Goal: Book appointment/travel/reservation

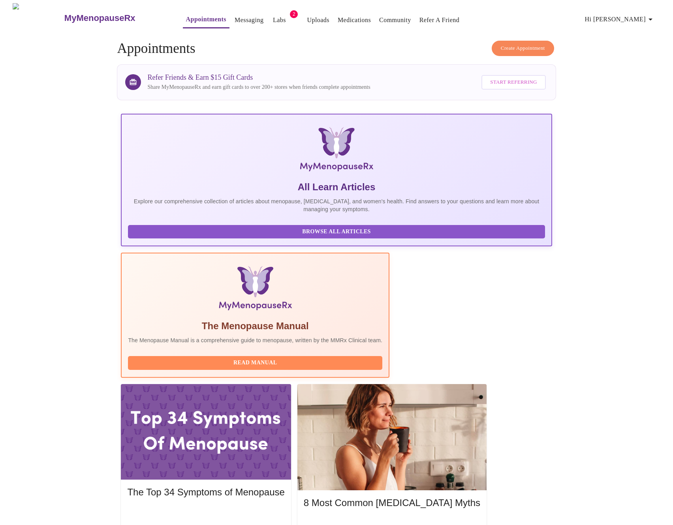
click at [516, 45] on span "Create Appointment" at bounding box center [522, 48] width 44 height 9
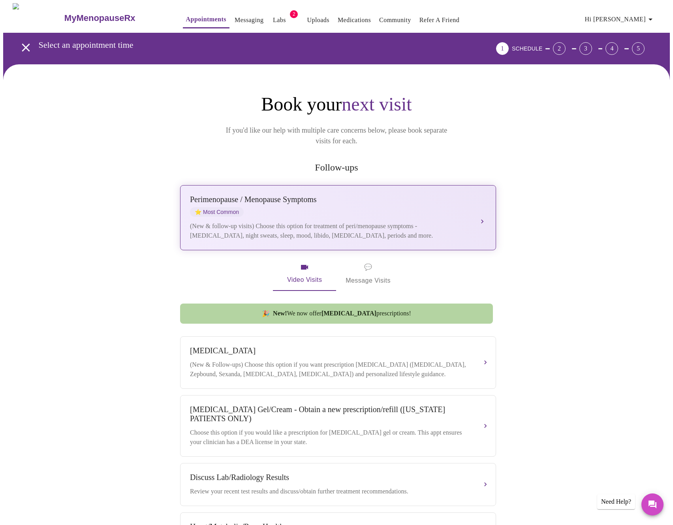
click at [343, 195] on div "[MEDICAL_DATA] / Menopause Symptoms ⭐ Most Common" at bounding box center [330, 206] width 280 height 22
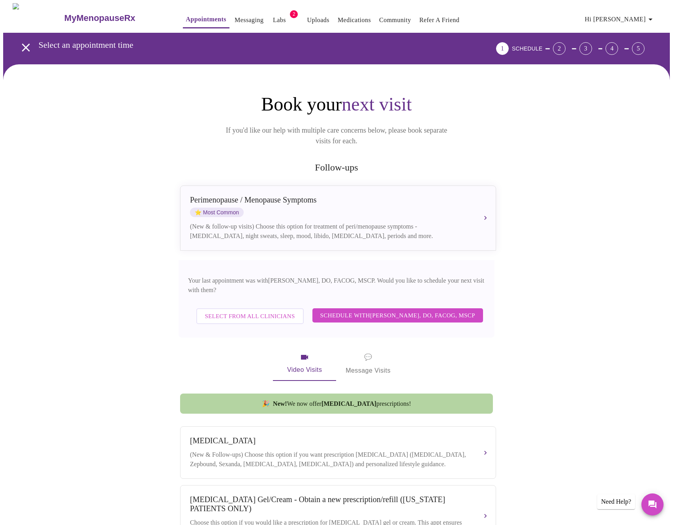
click at [266, 311] on span "Select from All Clinicians" at bounding box center [250, 316] width 90 height 10
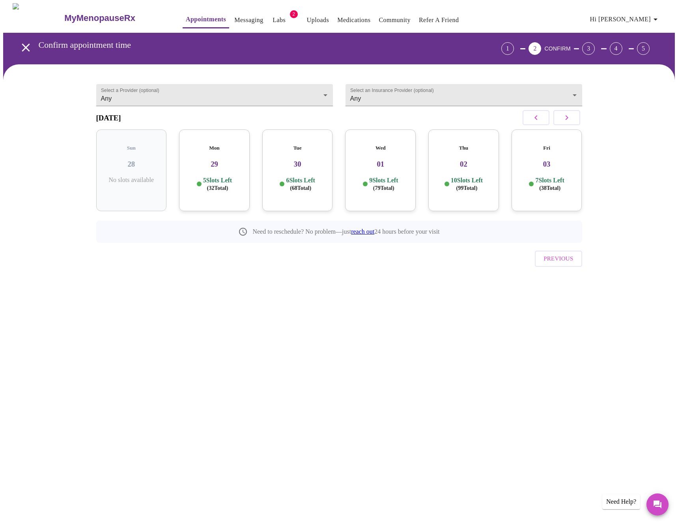
click at [229, 185] on span "( 32 Total)" at bounding box center [217, 188] width 21 height 6
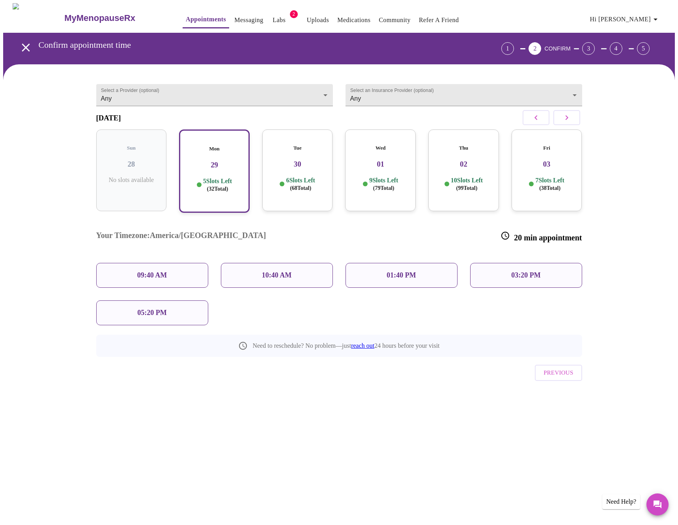
click at [179, 270] on div "09:40 AM" at bounding box center [152, 275] width 125 height 37
click at [191, 263] on div "09:40 AM" at bounding box center [152, 275] width 112 height 25
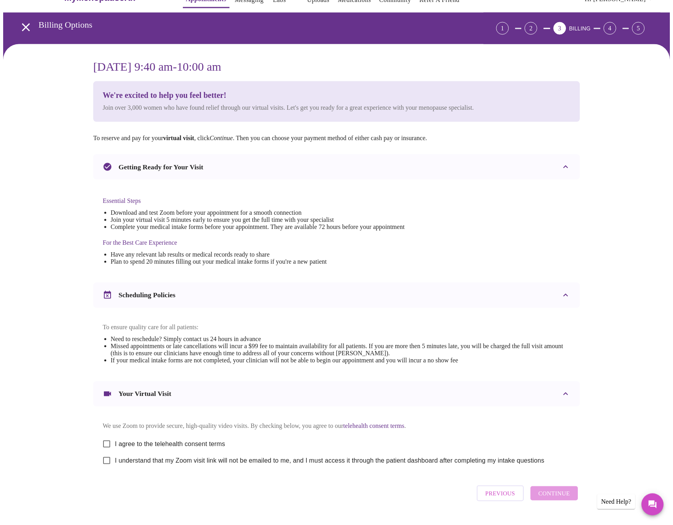
scroll to position [47, 0]
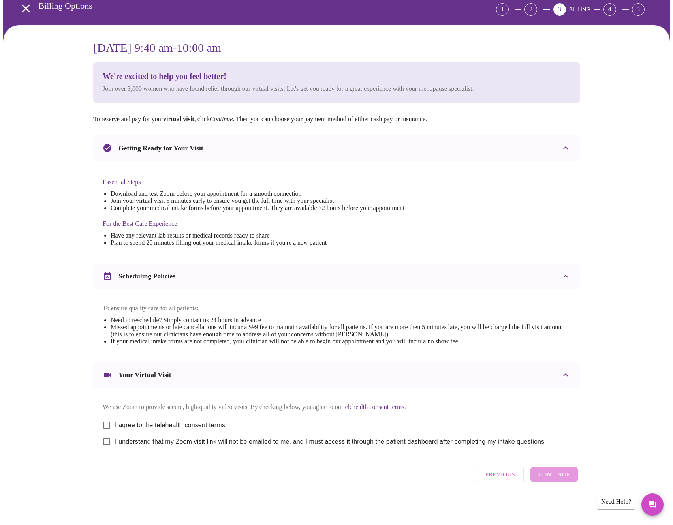
click at [187, 377] on div "Your Virtual Visit" at bounding box center [329, 374] width 453 height 9
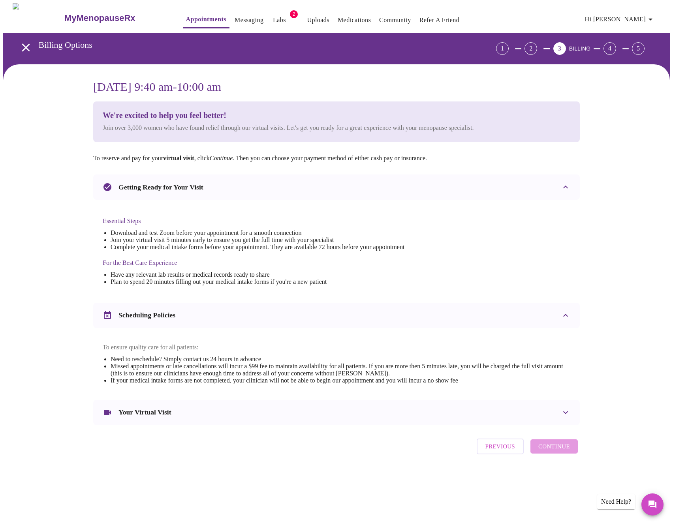
scroll to position [0, 0]
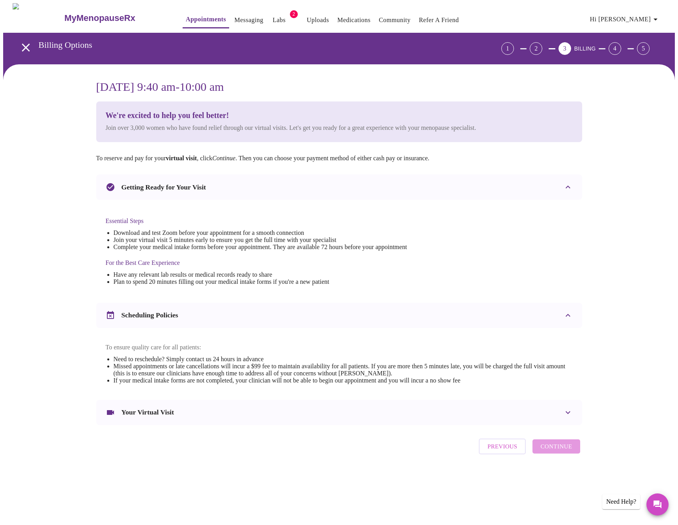
click at [165, 416] on h3 "Your Virtual Visit" at bounding box center [148, 412] width 53 height 8
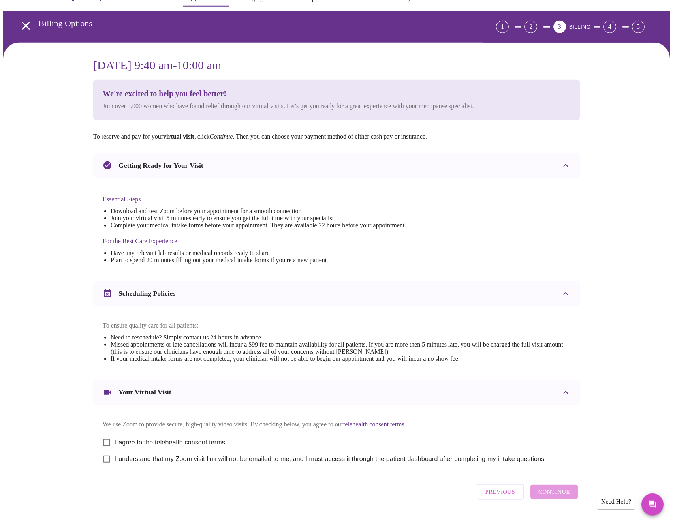
scroll to position [47, 0]
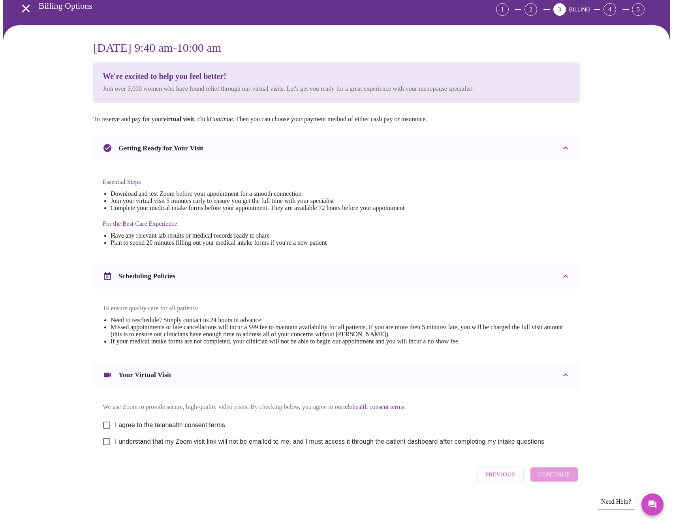
click at [60, 270] on div "[DATE] 9:40 am - 10:00 am We're excited to help you feel better! Join over 3,00…" at bounding box center [336, 273] width 666 height 497
click at [153, 426] on span "I agree to the telehealth consent terms" at bounding box center [170, 424] width 110 height 9
click at [115, 426] on input "I agree to the telehealth consent terms" at bounding box center [106, 425] width 17 height 17
checkbox input "true"
click at [156, 448] on label "I understand that my Zoom visit link will not be emailed to me, and I must acce…" at bounding box center [321, 441] width 446 height 17
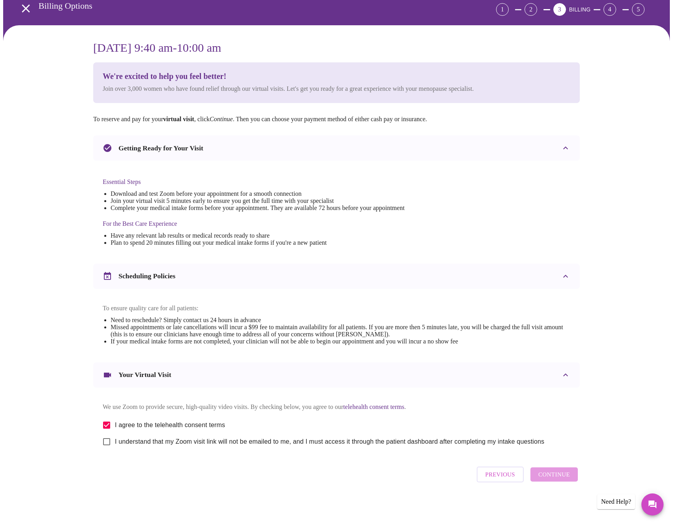
click at [115, 448] on input "I understand that my Zoom visit link will not be emailed to me, and I must acce…" at bounding box center [106, 441] width 17 height 17
checkbox input "true"
click at [547, 472] on button "Continue" at bounding box center [553, 474] width 47 height 14
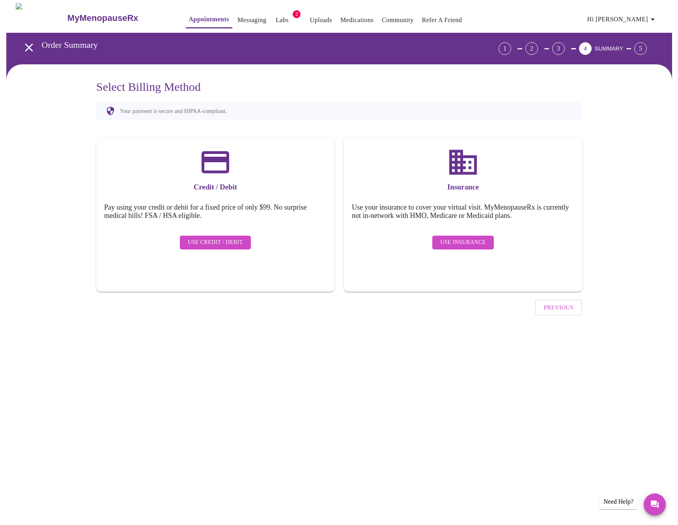
scroll to position [0, 0]
click at [438, 236] on button "Use Insurance" at bounding box center [463, 243] width 61 height 14
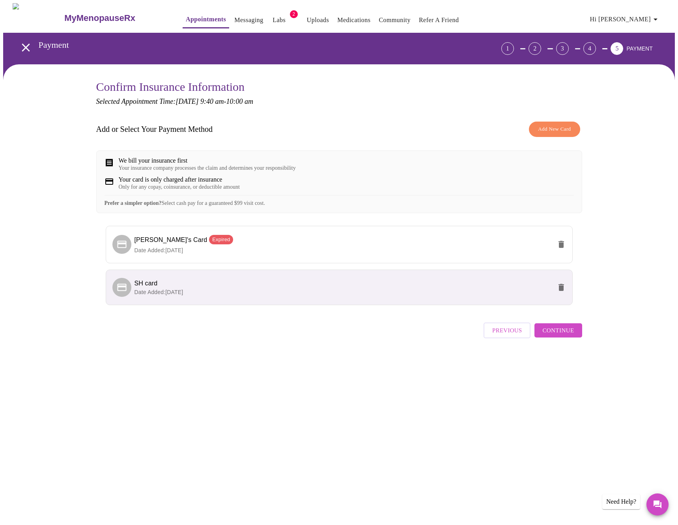
click at [556, 130] on span "Add New Card" at bounding box center [554, 129] width 33 height 9
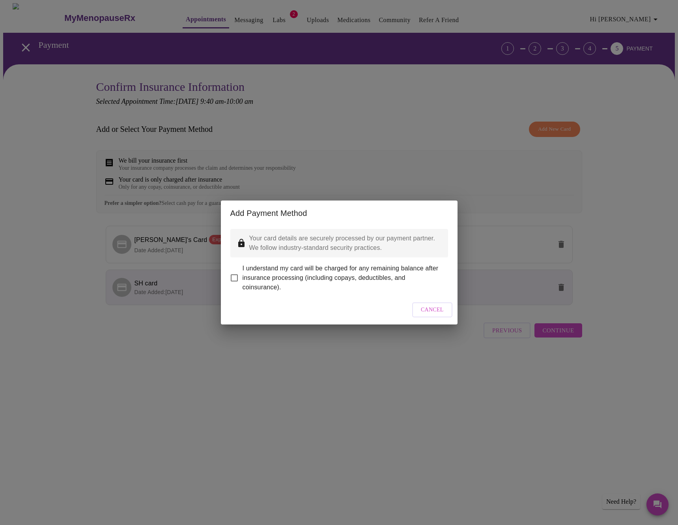
click at [289, 278] on span "I understand my card will be charged for any remaining balance after insurance …" at bounding box center [342, 278] width 199 height 28
click at [243, 278] on input "I understand my card will be charged for any remaining balance after insurance …" at bounding box center [234, 278] width 17 height 17
checkbox input "true"
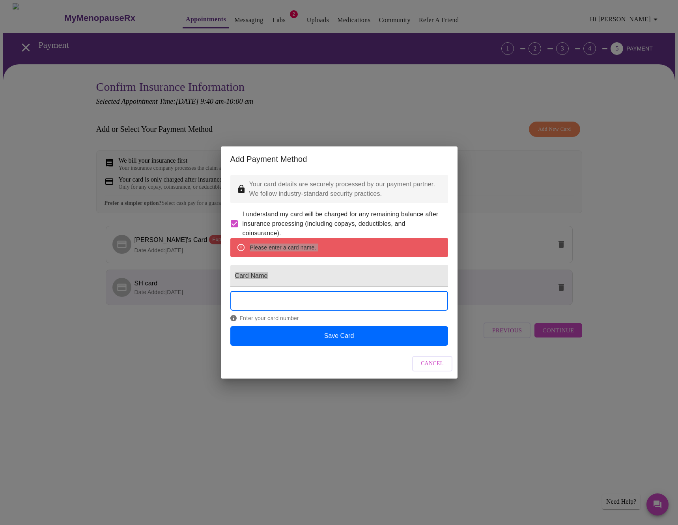
click at [107, 405] on div "Add Payment Method Your card details are securely processed by our payment part…" at bounding box center [339, 262] width 678 height 525
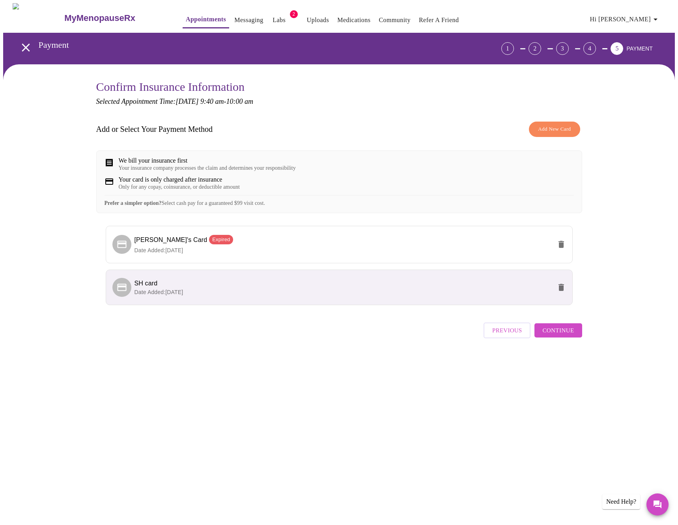
click at [555, 335] on span "Continue" at bounding box center [559, 330] width 32 height 10
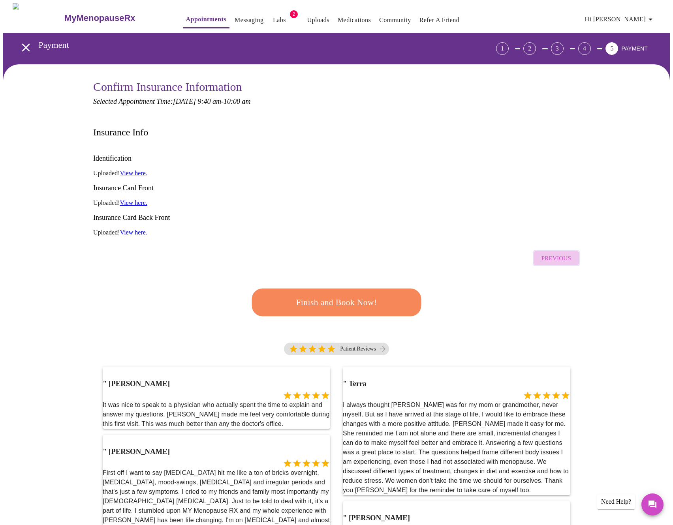
click at [563, 253] on span "Previous" at bounding box center [556, 258] width 30 height 10
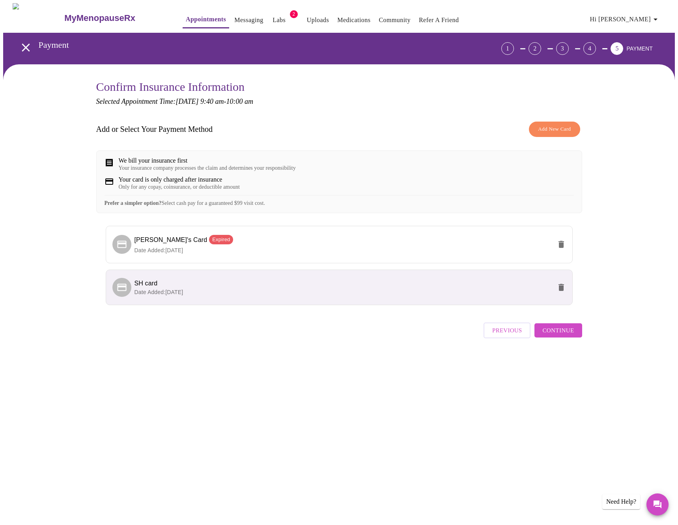
click at [515, 335] on span "Previous" at bounding box center [508, 330] width 30 height 10
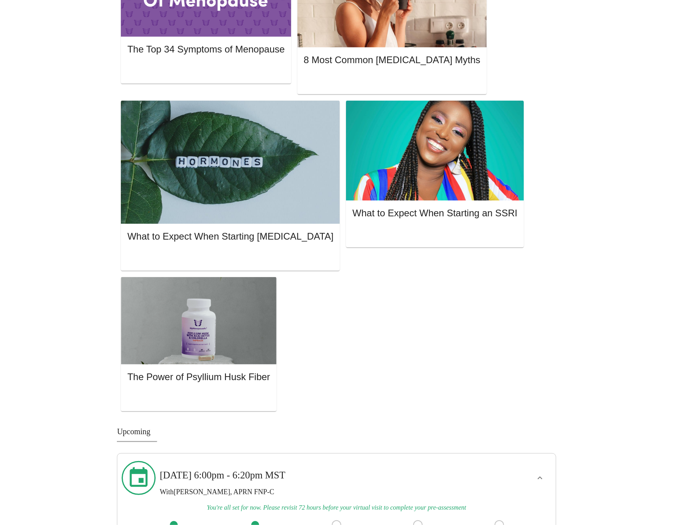
scroll to position [360, 0]
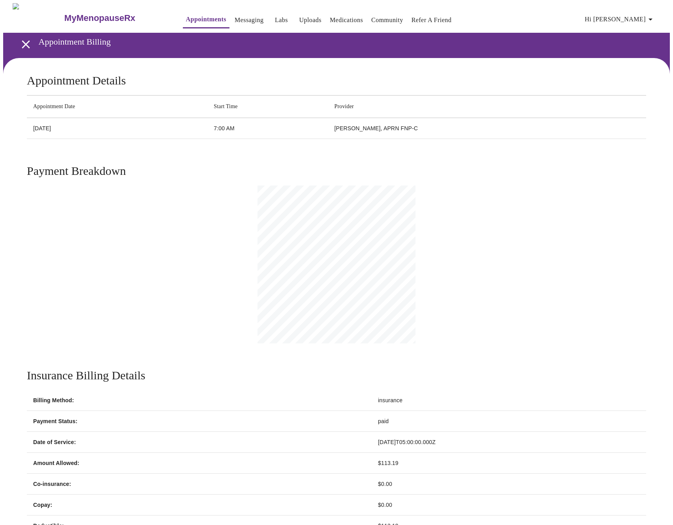
click at [17, 15] on img at bounding box center [38, 18] width 51 height 30
click at [645, 17] on span "Hi [PERSON_NAME]" at bounding box center [620, 19] width 70 height 11
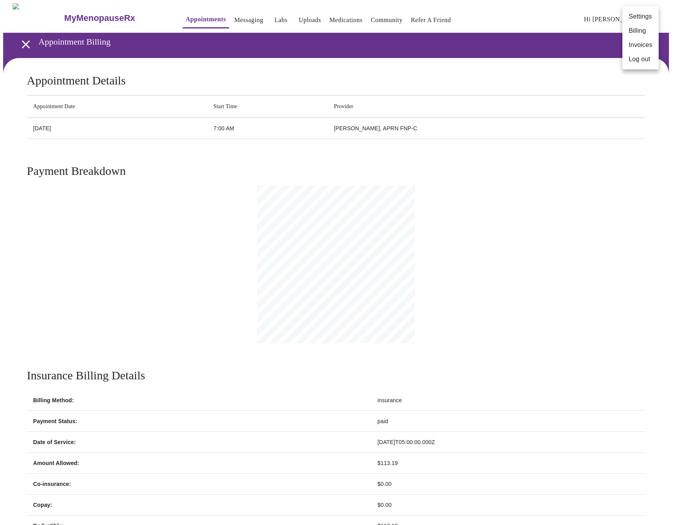
click at [644, 44] on li "Invoices" at bounding box center [641, 45] width 36 height 14
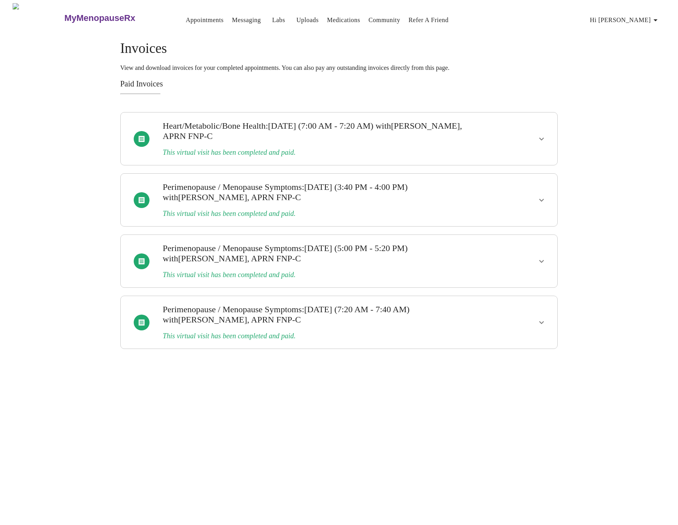
click at [551, 140] on div at bounding box center [519, 139] width 72 height 46
click at [546, 135] on icon "show more" at bounding box center [541, 138] width 9 height 9
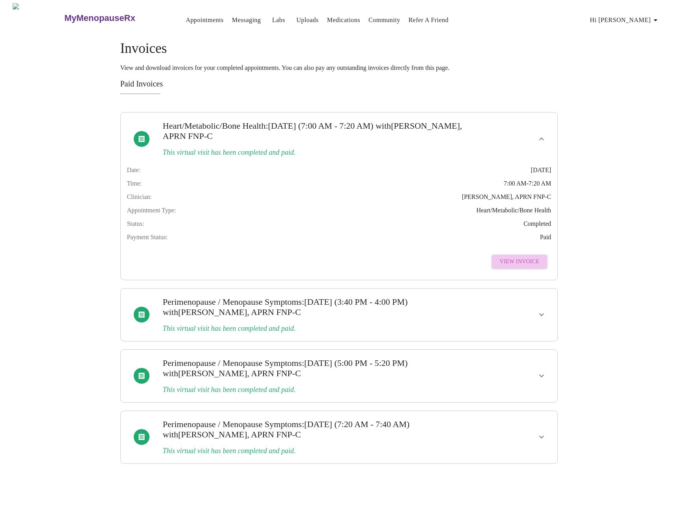
click at [534, 267] on span "View Invoice" at bounding box center [519, 262] width 39 height 10
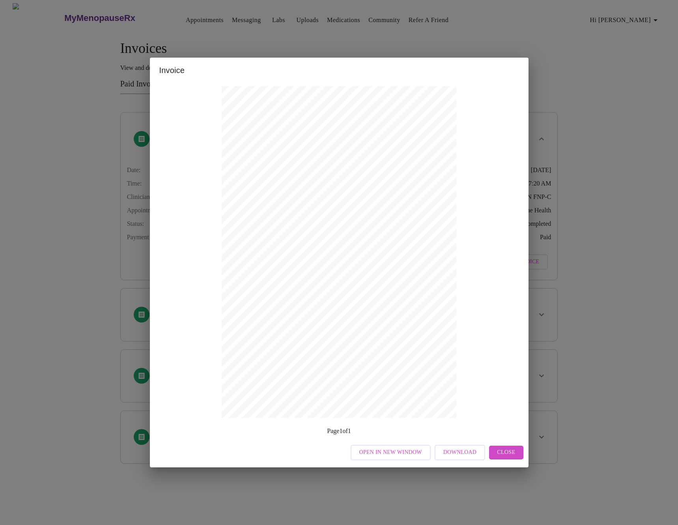
click at [291, 7] on div "Invoice Appointment Receipt Appointment Number: 19137 Status: paid Date of Serv…" at bounding box center [339, 262] width 678 height 525
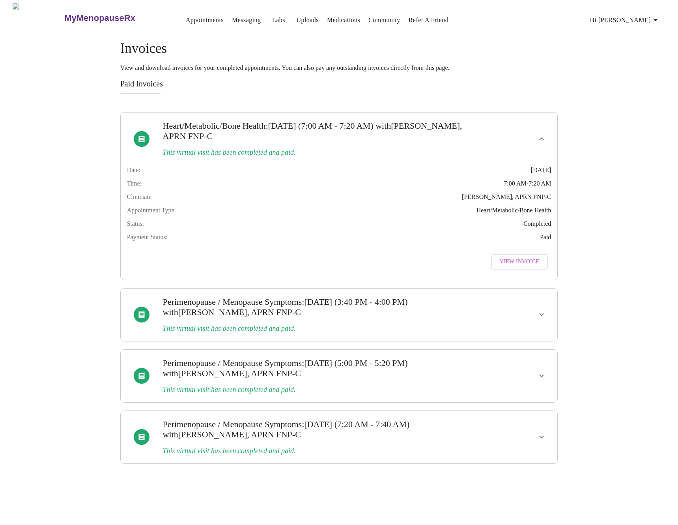
click at [658, 19] on icon "button" at bounding box center [656, 20] width 4 height 2
click at [653, 57] on li "Log out" at bounding box center [647, 59] width 36 height 14
